Goal: Obtain resource: Download file/media

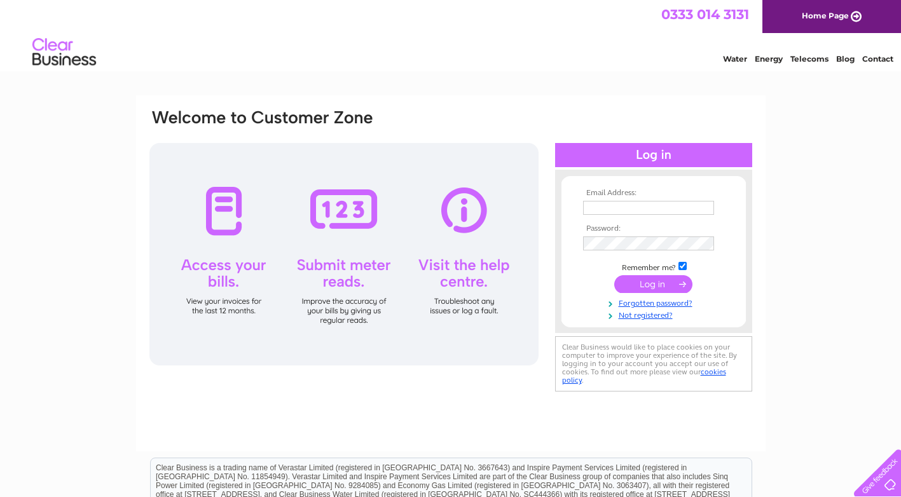
type input "[EMAIL_ADDRESS][DOMAIN_NAME]"
drag, startPoint x: 0, startPoint y: 0, endPoint x: 661, endPoint y: 284, distance: 719.2
click at [661, 284] on input "submit" at bounding box center [653, 284] width 78 height 18
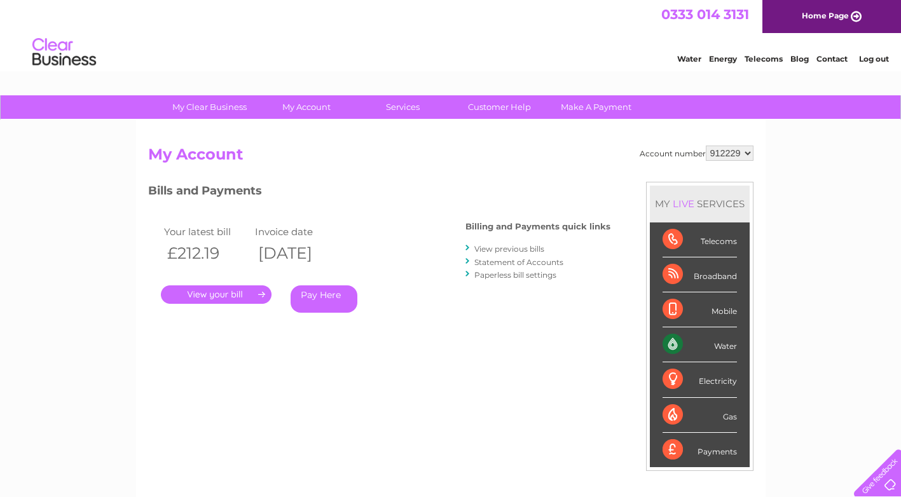
click at [236, 292] on link "." at bounding box center [216, 294] width 111 height 18
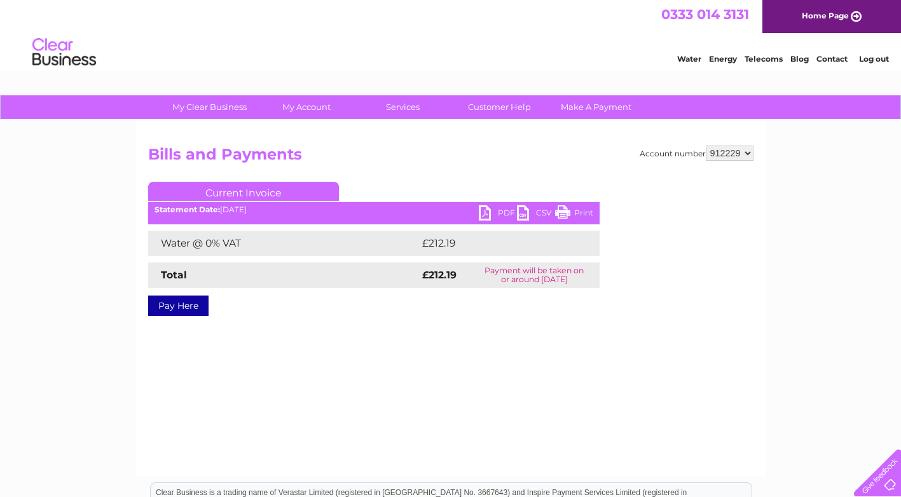
click at [487, 207] on link "PDF" at bounding box center [498, 214] width 38 height 18
click at [868, 60] on link "Log out" at bounding box center [874, 59] width 30 height 10
